Goal: Find specific fact: Find contact information

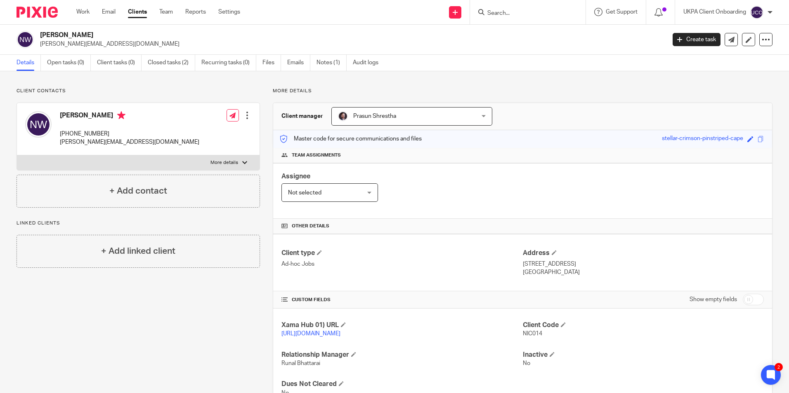
click at [528, 14] on input "Search" at bounding box center [523, 13] width 74 height 7
click at [503, 10] on input "7897 483145" at bounding box center [523, 13] width 74 height 7
click at [527, 10] on input "7897 483145" at bounding box center [523, 13] width 74 height 7
drag, startPoint x: 527, startPoint y: 12, endPoint x: 487, endPoint y: 12, distance: 39.6
click at [487, 12] on input "7897 483145" at bounding box center [523, 13] width 74 height 7
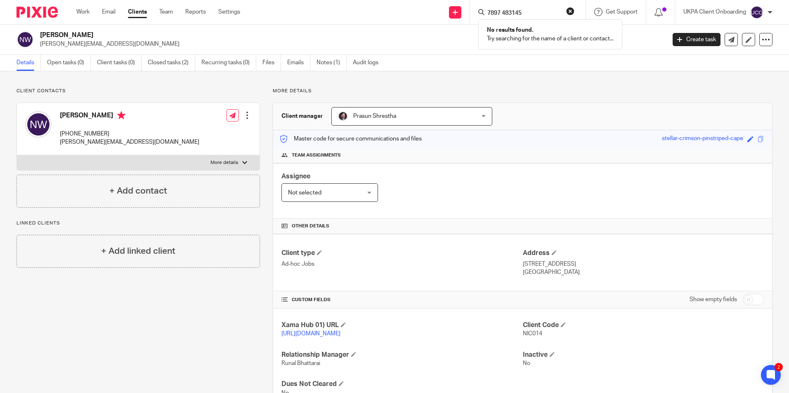
paste input "[EMAIL_ADDRESS][DOMAIN_NAME]"
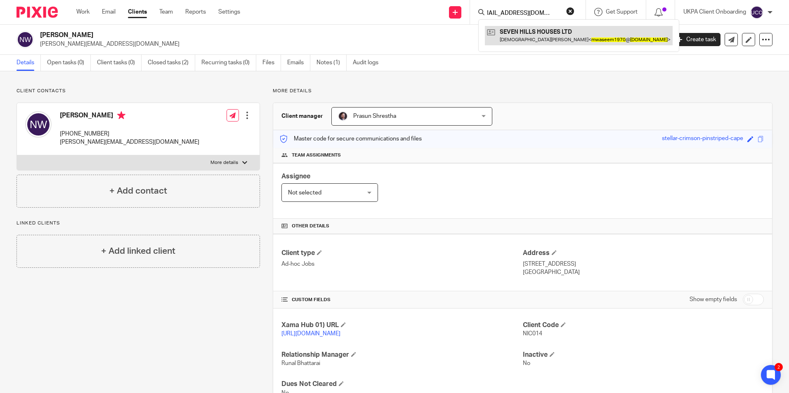
type input "[EMAIL_ADDRESS][DOMAIN_NAME]"
click at [535, 40] on link at bounding box center [579, 35] width 188 height 19
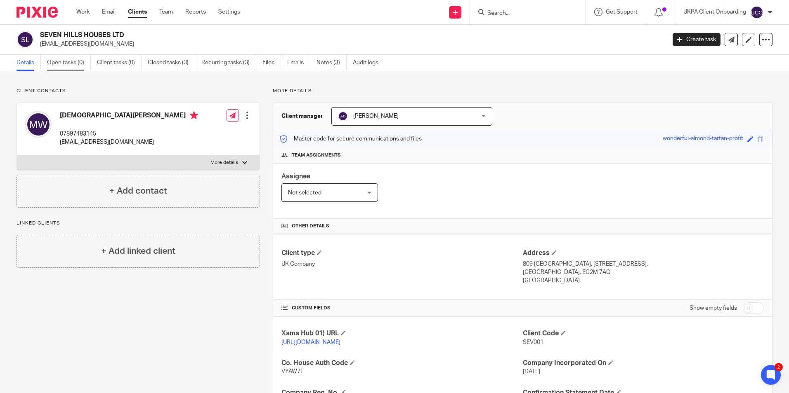
click at [80, 66] on link "Open tasks (0)" at bounding box center [69, 63] width 44 height 16
click at [175, 62] on link "Closed tasks (3)" at bounding box center [171, 63] width 47 height 16
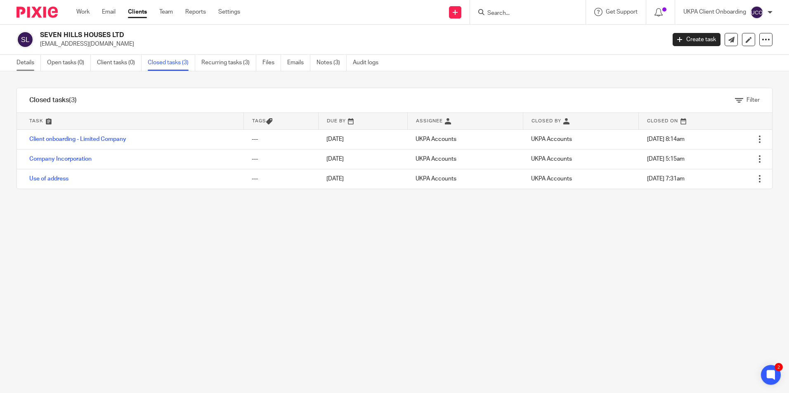
click at [34, 63] on link "Details" at bounding box center [28, 63] width 24 height 16
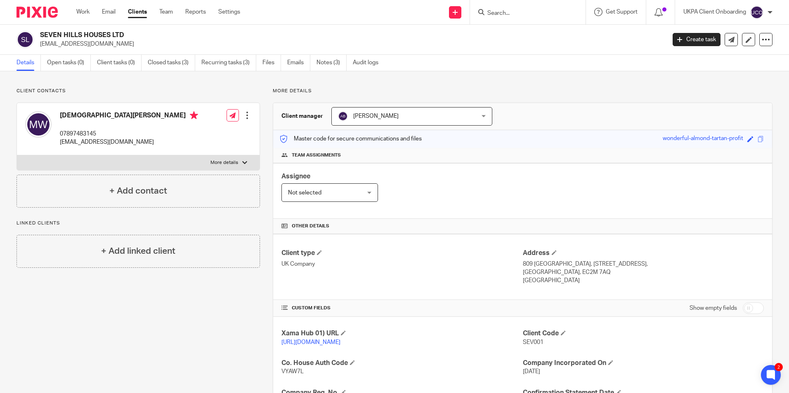
drag, startPoint x: 571, startPoint y: 281, endPoint x: 519, endPoint y: 264, distance: 54.5
click at [523, 264] on div "Address 809 Salisbury House, 29 Finsbury Circus, London, EC2M 7AQ United Kingdom" at bounding box center [643, 267] width 241 height 36
drag, startPoint x: 177, startPoint y: 63, endPoint x: 190, endPoint y: 72, distance: 15.9
click at [177, 63] on link "Closed tasks (3)" at bounding box center [171, 63] width 47 height 16
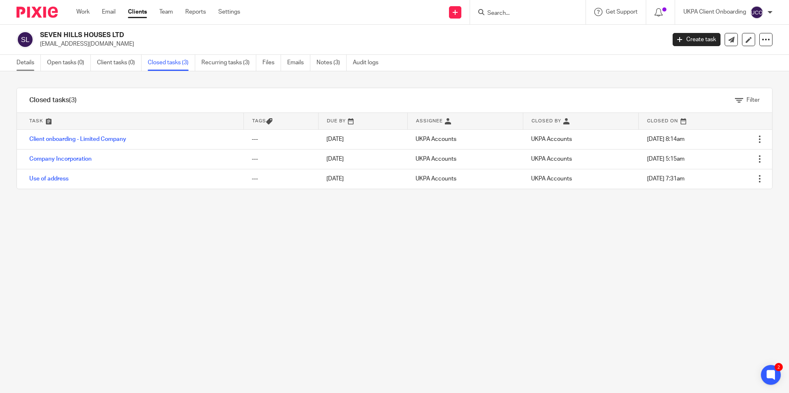
click at [24, 58] on link "Details" at bounding box center [28, 63] width 24 height 16
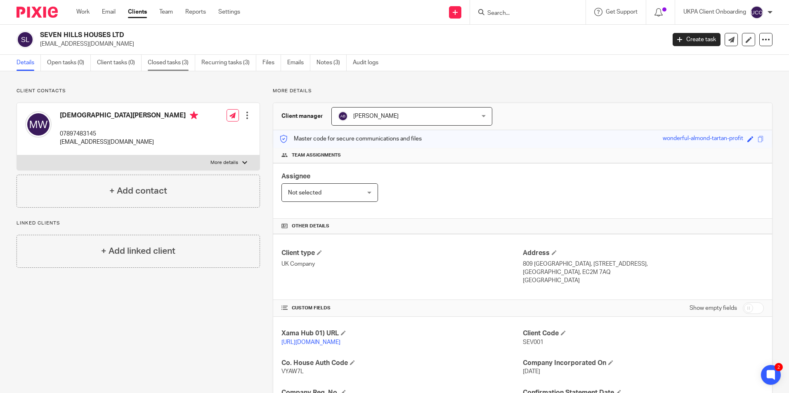
click at [158, 59] on link "Closed tasks (3)" at bounding box center [171, 63] width 47 height 16
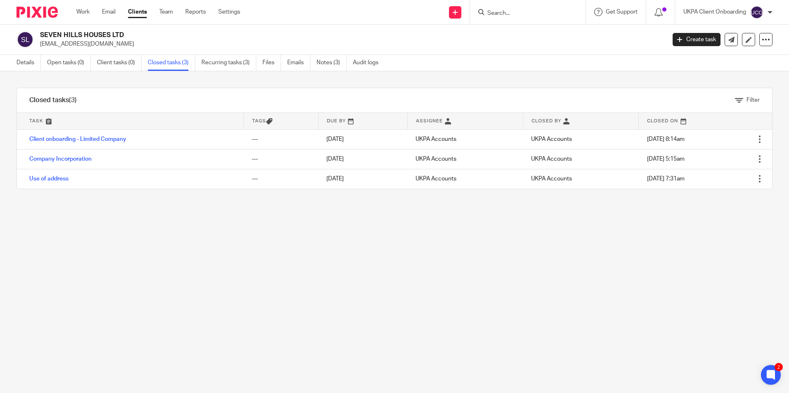
drag, startPoint x: 121, startPoint y: 44, endPoint x: 40, endPoint y: 42, distance: 81.3
click at [40, 42] on div "SEVEN HILLS HOUSES LTD mwaseem1970@hotmail.co.uk" at bounding box center [337, 39] width 643 height 17
copy p "[EMAIL_ADDRESS][DOMAIN_NAME]"
click at [30, 65] on link "Details" at bounding box center [28, 63] width 24 height 16
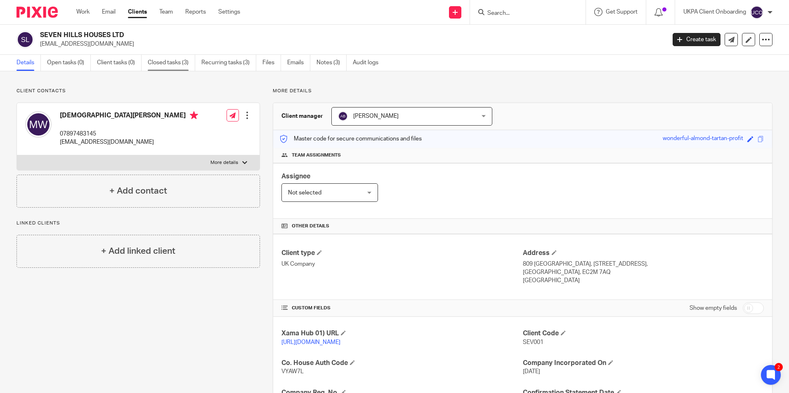
click at [160, 60] on link "Closed tasks (3)" at bounding box center [171, 63] width 47 height 16
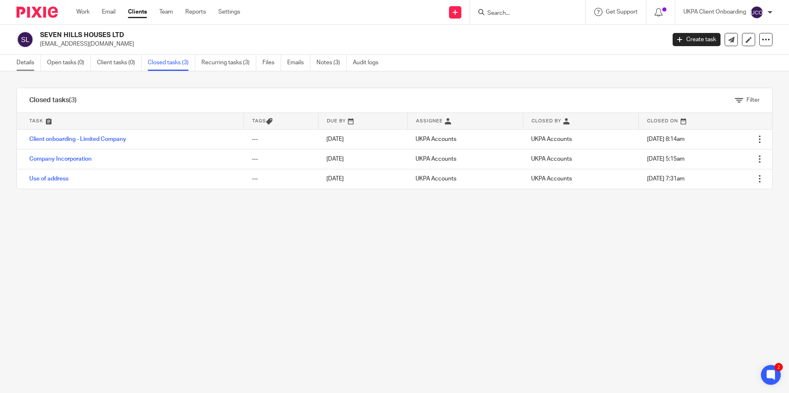
click at [34, 62] on link "Details" at bounding box center [28, 63] width 24 height 16
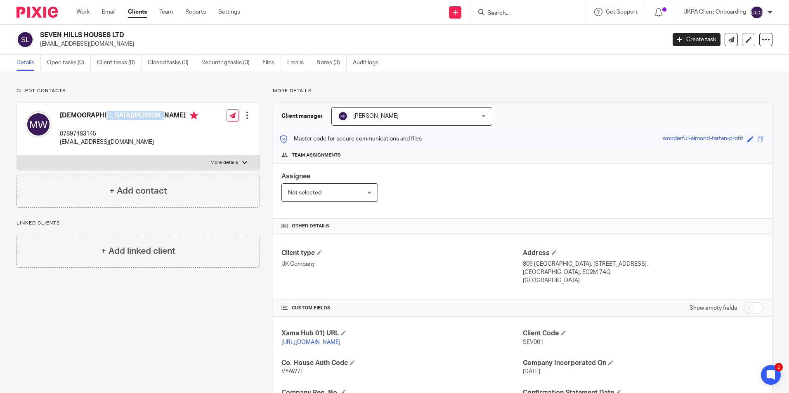
drag, startPoint x: 126, startPoint y: 115, endPoint x: 54, endPoint y: 113, distance: 72.2
click at [54, 113] on div "[DEMOGRAPHIC_DATA][PERSON_NAME] 07897483145 [EMAIL_ADDRESS][DOMAIN_NAME]" at bounding box center [111, 129] width 173 height 44
copy div "[DEMOGRAPHIC_DATA][PERSON_NAME]"
click at [550, 227] on h4 "Other details" at bounding box center [522, 226] width 482 height 7
drag, startPoint x: 126, startPoint y: 113, endPoint x: 99, endPoint y: 113, distance: 26.4
